Goal: Understand process/instructions: Learn how to perform a task or action

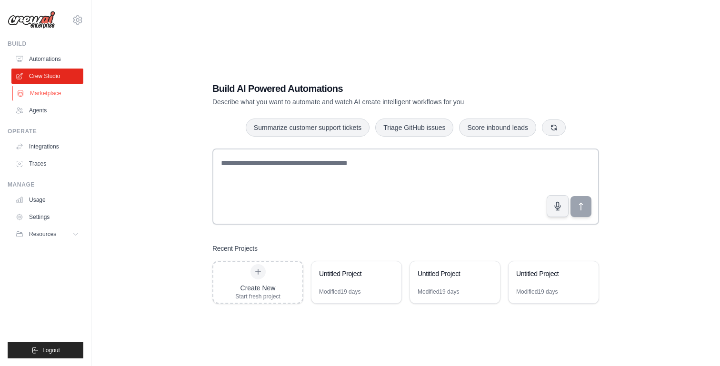
click at [54, 90] on link "Marketplace" at bounding box center [48, 93] width 72 height 15
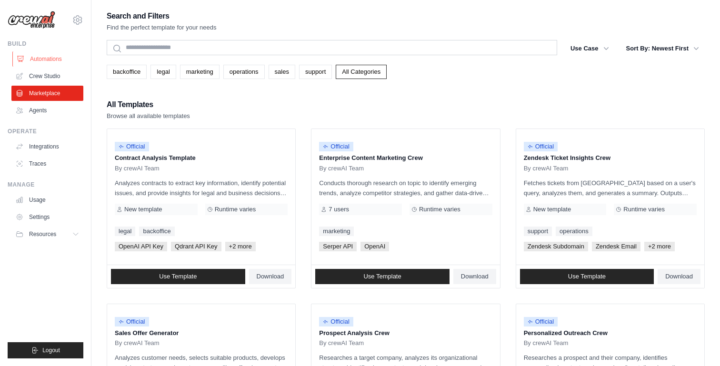
click at [57, 57] on link "Automations" at bounding box center [48, 58] width 72 height 15
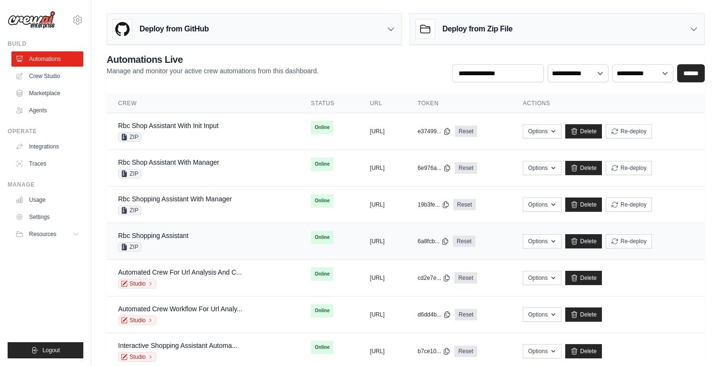
click at [147, 244] on div "ZIP" at bounding box center [153, 247] width 70 height 10
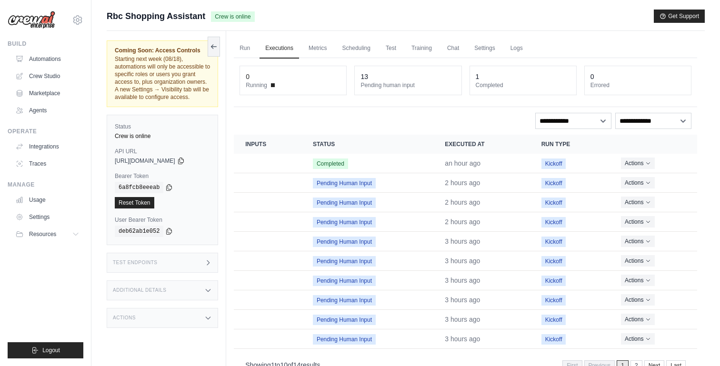
scroll to position [40, 0]
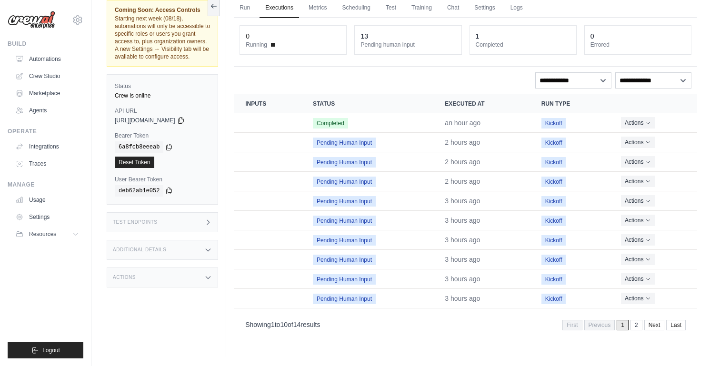
click at [199, 253] on div "Additional Details" at bounding box center [162, 250] width 111 height 20
click at [168, 344] on div "Actions" at bounding box center [162, 334] width 111 height 20
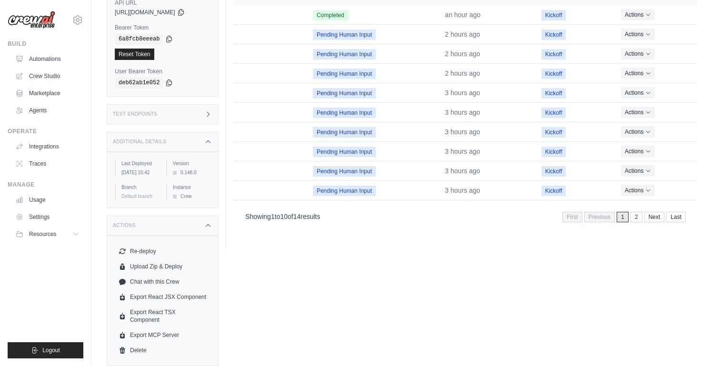
click at [207, 104] on div "Test Endpoints" at bounding box center [162, 114] width 111 height 20
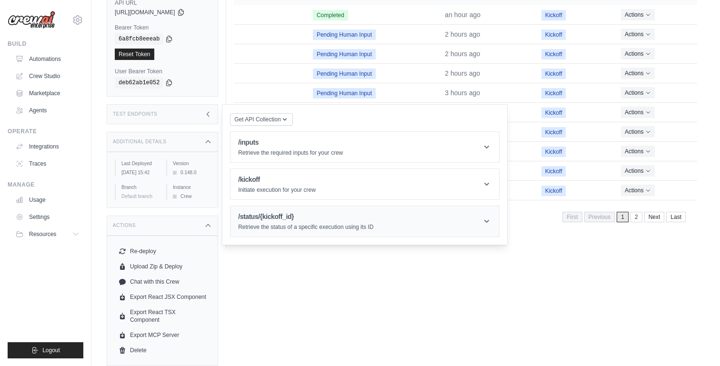
click at [280, 212] on h1 "/status/{kickoff_id}" at bounding box center [305, 217] width 135 height 10
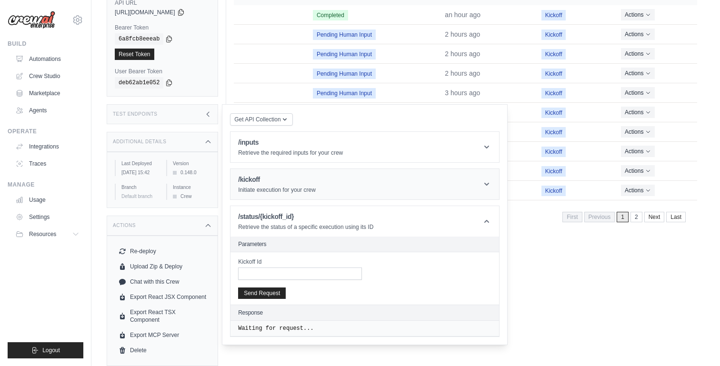
click at [288, 186] on p "Initiate execution for your crew" at bounding box center [277, 190] width 78 height 8
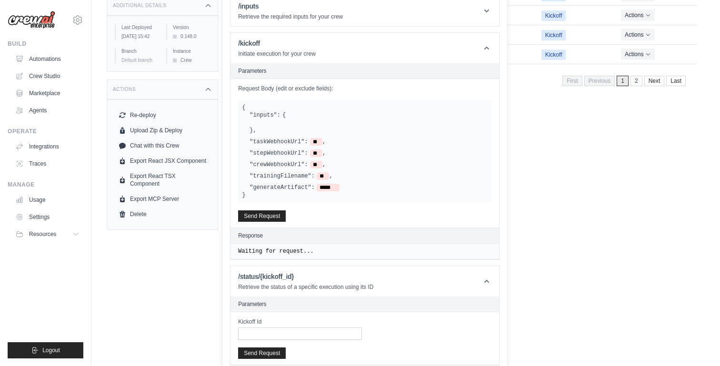
scroll to position [281, 0]
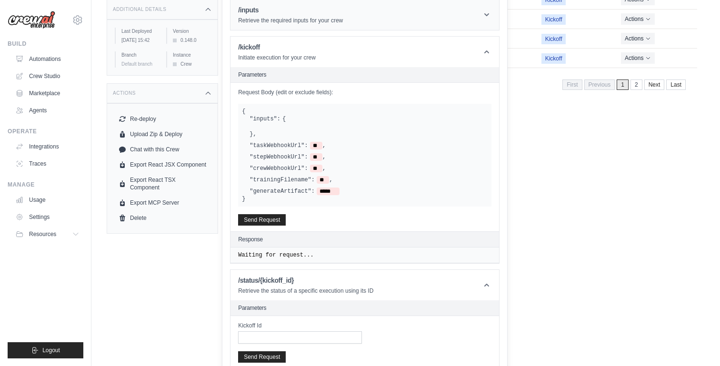
click at [319, 30] on header "/inputs Retrieve the required inputs for your crew" at bounding box center [364, 15] width 269 height 30
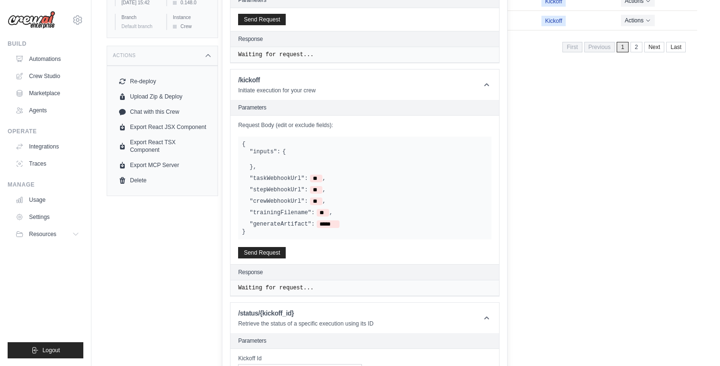
scroll to position [320, 0]
click at [459, 89] on header "/kickoff Initiate execution for your crew" at bounding box center [364, 83] width 269 height 30
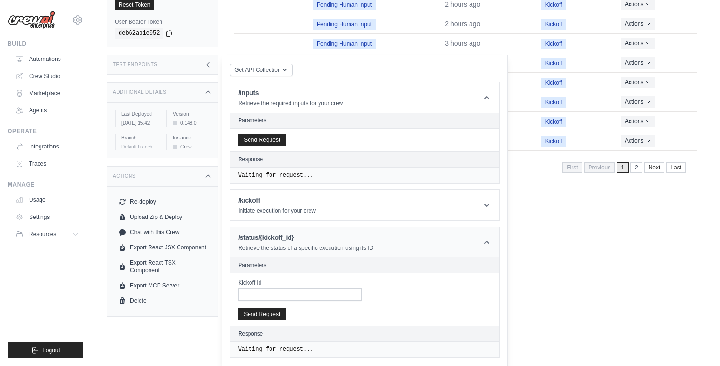
click at [373, 246] on p "Retrieve the status of a specific execution using its ID" at bounding box center [305, 248] width 135 height 8
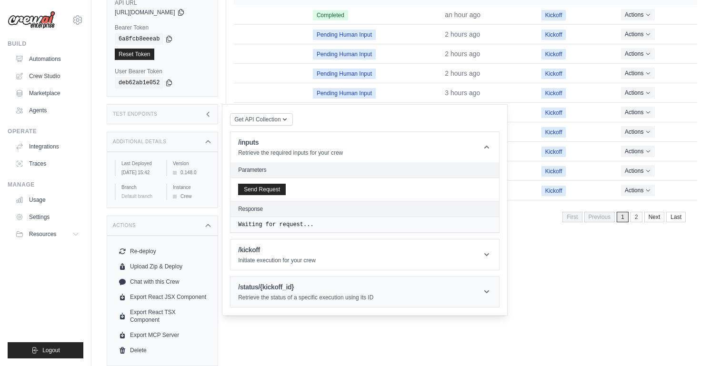
scroll to position [171, 0]
